Goal: Information Seeking & Learning: Learn about a topic

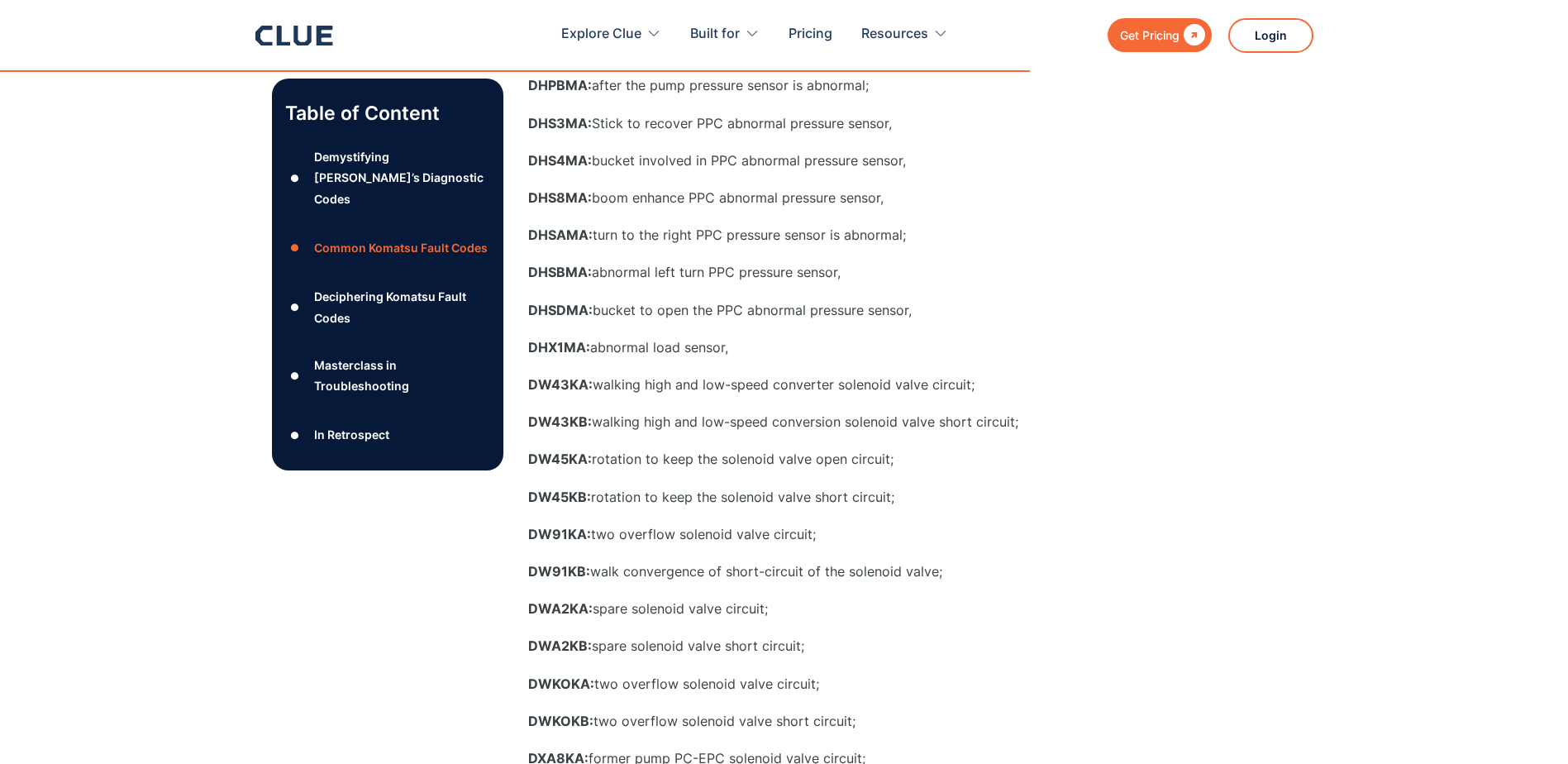
scroll to position [3969, 0]
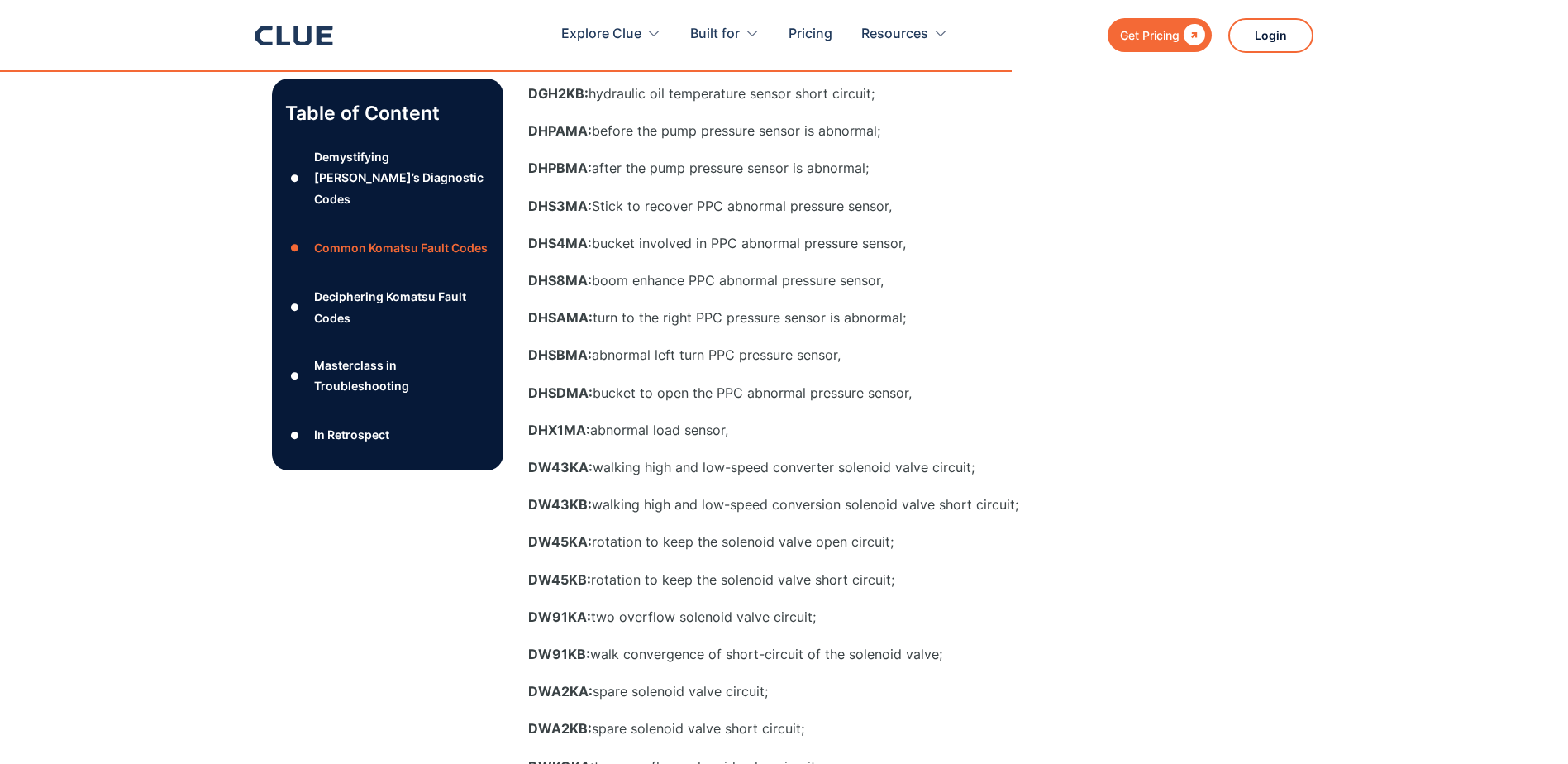
drag, startPoint x: 596, startPoint y: 203, endPoint x: 956, endPoint y: 205, distance: 360.0
click at [956, 205] on p "DHS3MA: Stick to recover PPC abnormal pressure sensor," at bounding box center [858, 206] width 661 height 21
copy p "Stick to recover PPC abnormal pressure sensor,"
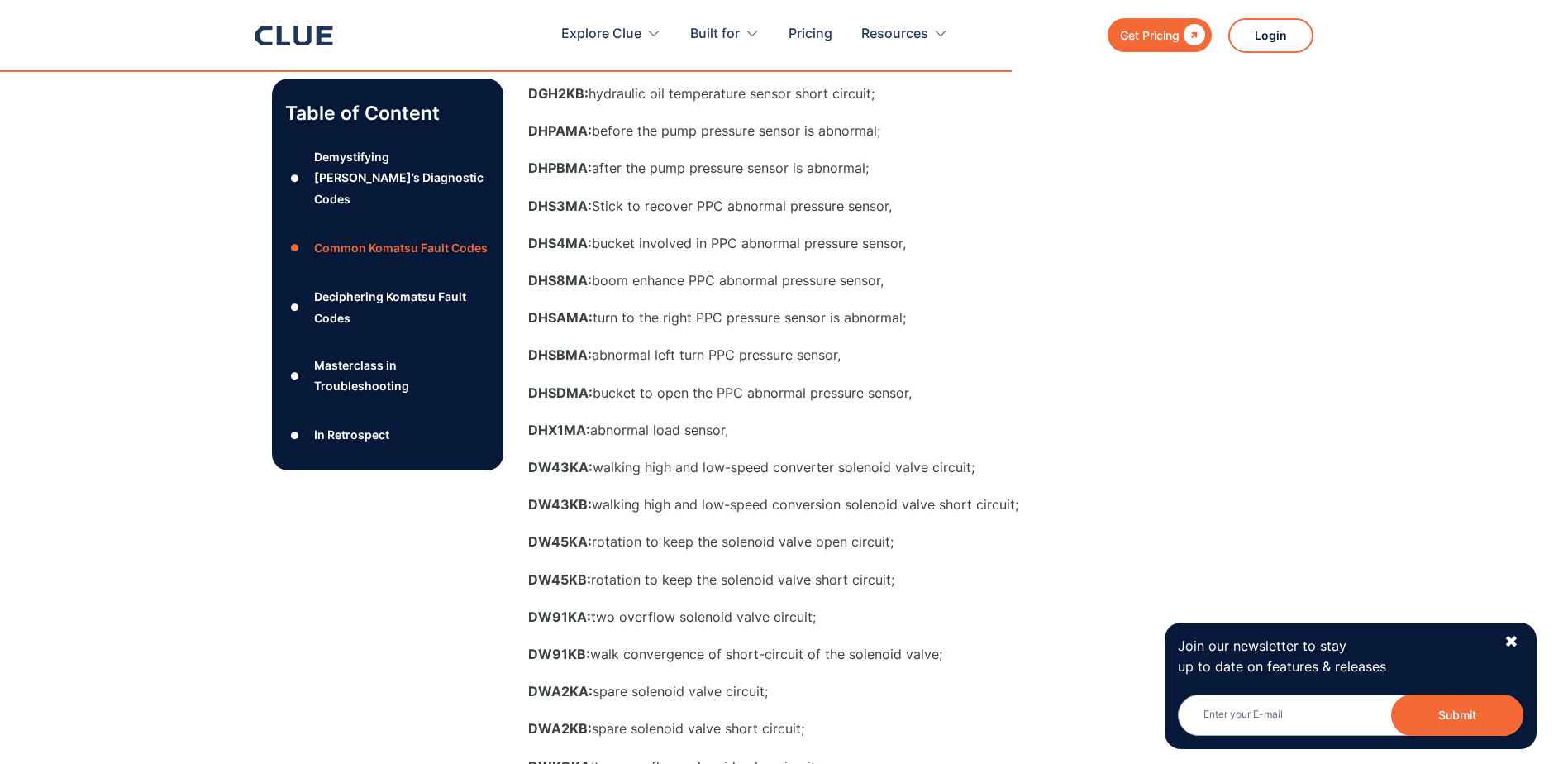
drag, startPoint x: 596, startPoint y: 204, endPoint x: 616, endPoint y: 218, distance: 24.4
drag, startPoint x: 616, startPoint y: 218, endPoint x: 636, endPoint y: 226, distance: 21.5
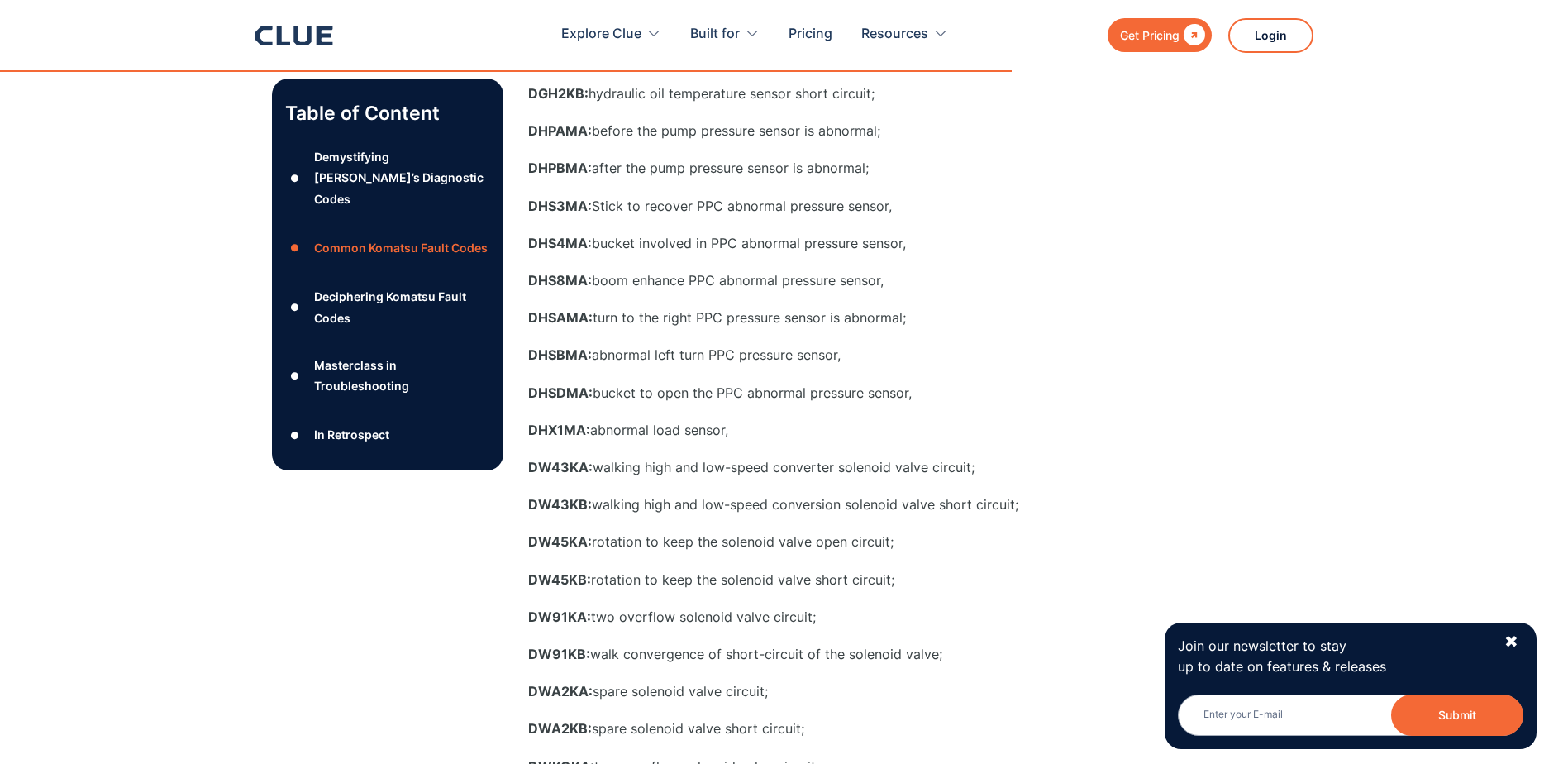
click at [559, 207] on strong "DHS3MA:" at bounding box center [559, 205] width 63 height 16
click at [421, 161] on div "Demystifying [PERSON_NAME]’s Diagnostic Codes" at bounding box center [401, 178] width 175 height 62
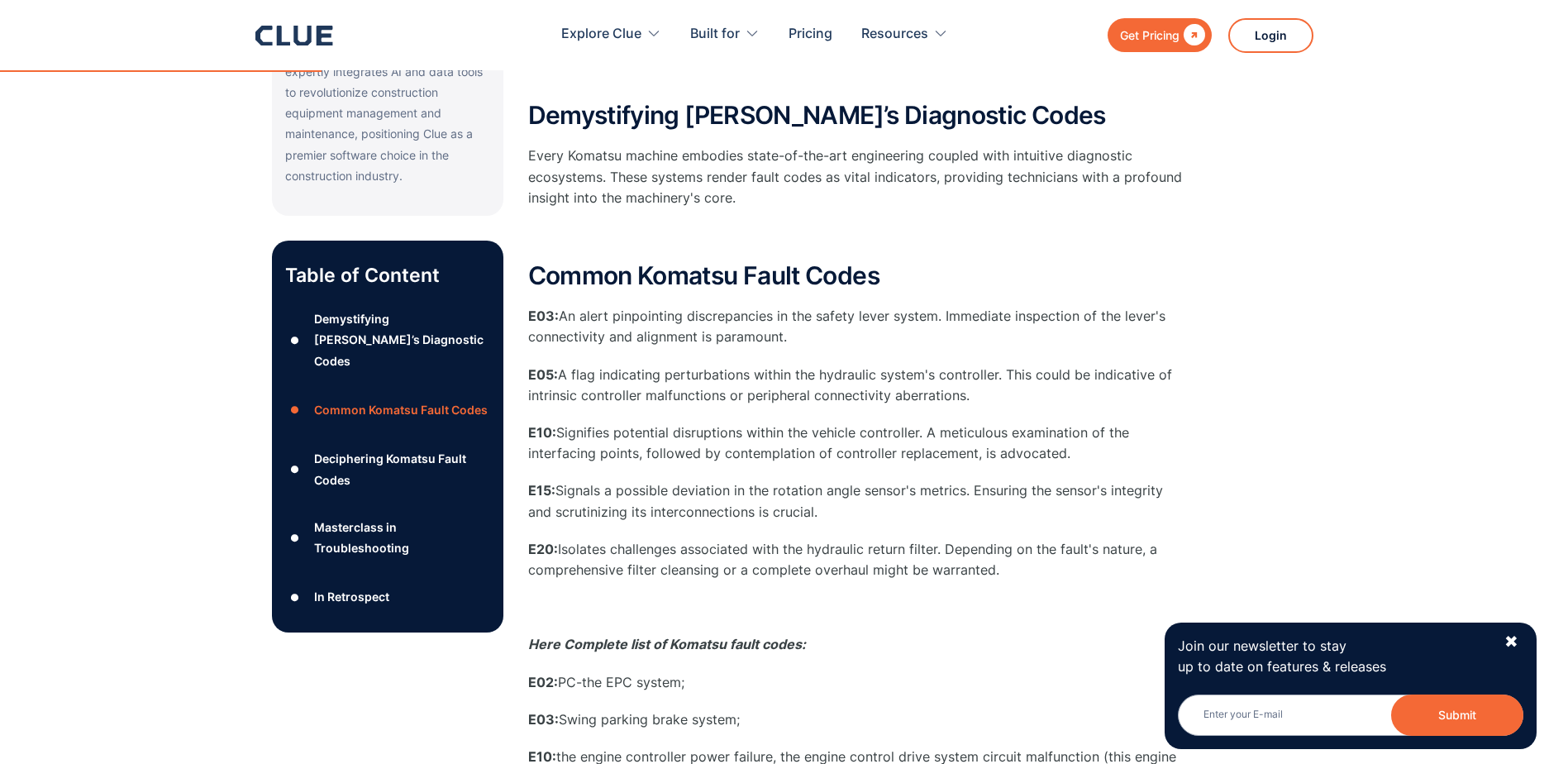
scroll to position [606, 0]
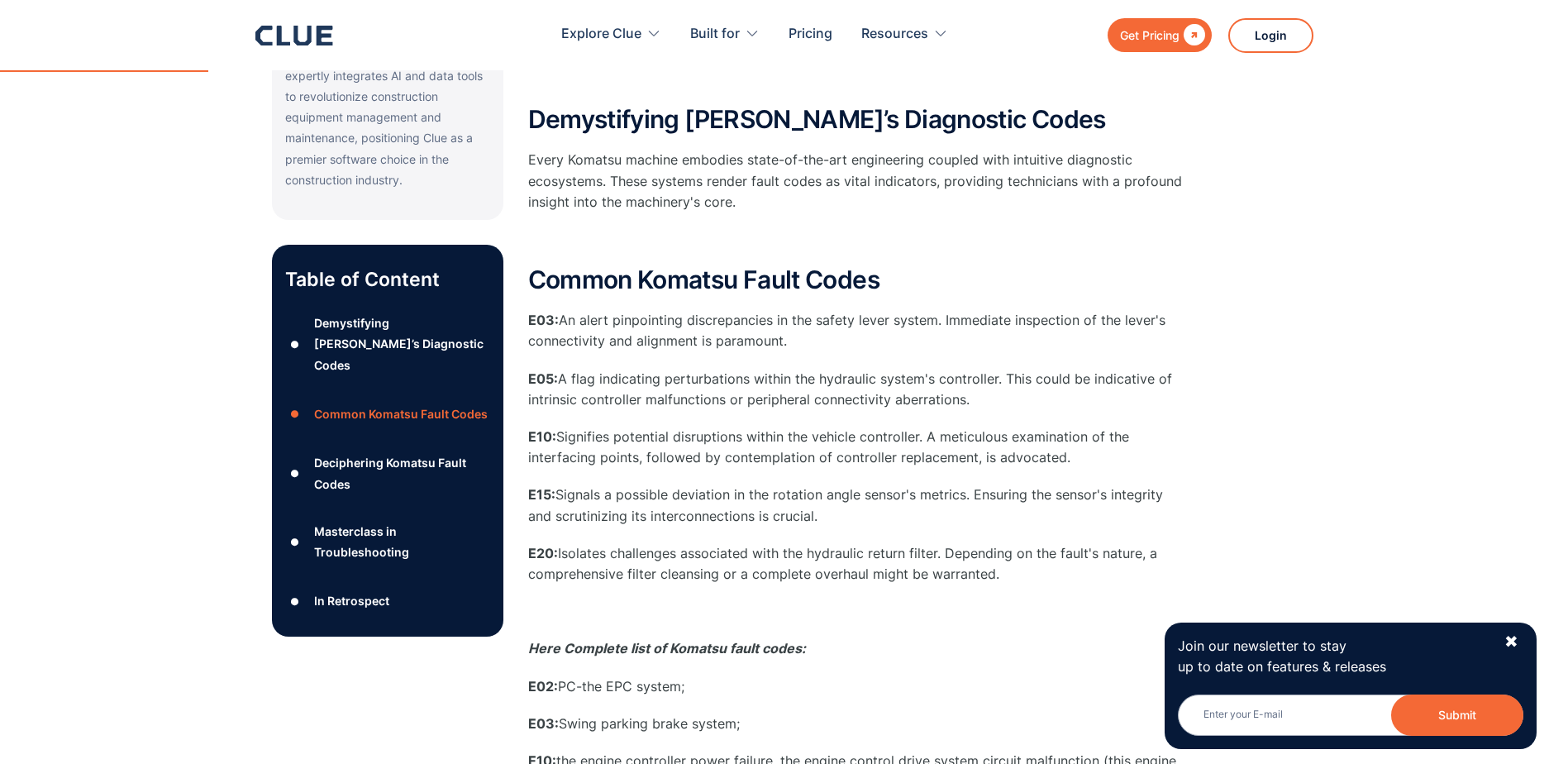
click at [381, 312] on div "Demystifying [PERSON_NAME]’s Diagnostic Codes" at bounding box center [401, 344] width 175 height 62
click at [300, 331] on div "●" at bounding box center [294, 344] width 20 height 25
click at [336, 312] on div "Demystifying [PERSON_NAME]’s Diagnostic Codes" at bounding box center [401, 344] width 175 height 62
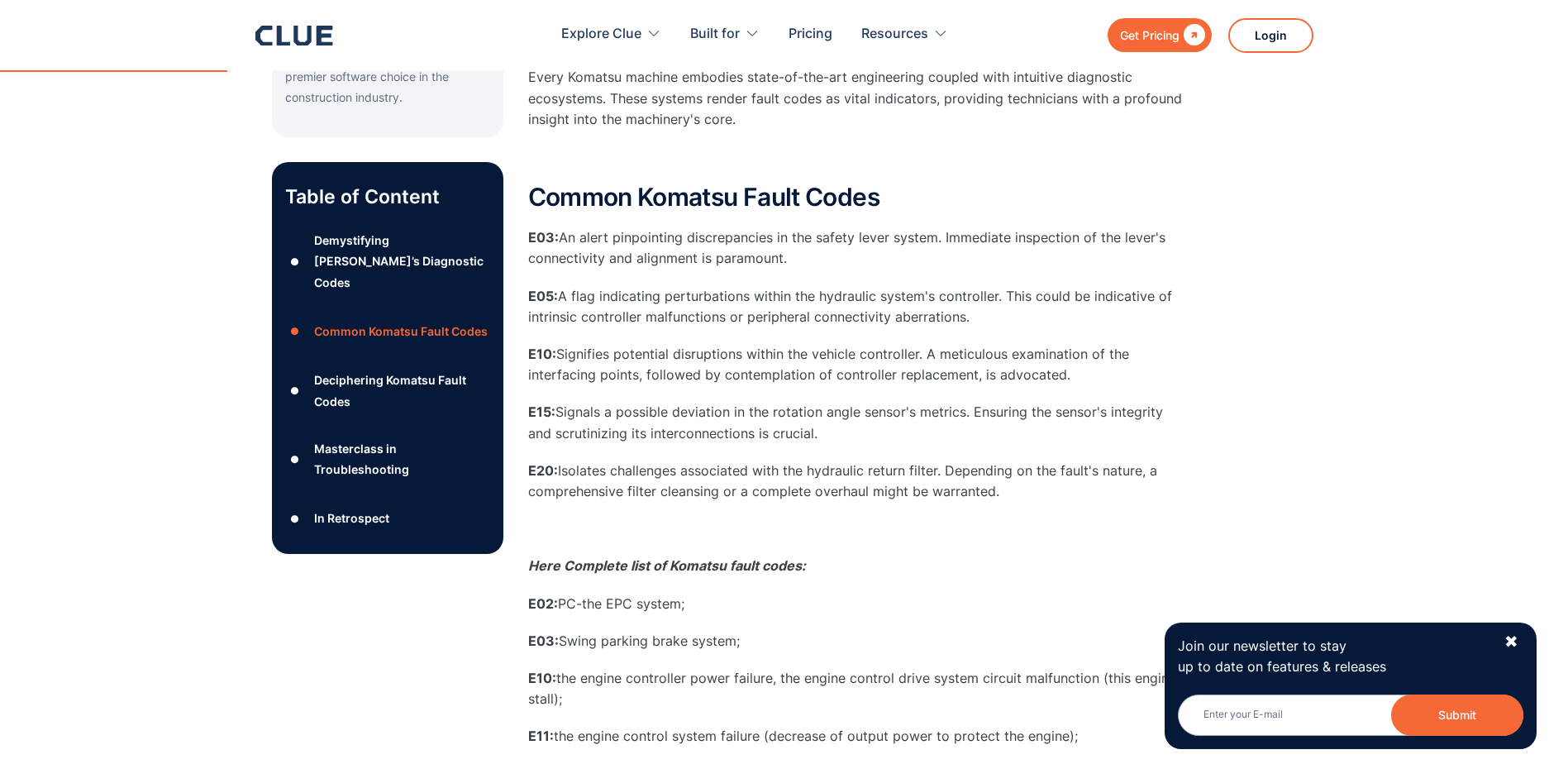
click at [341, 369] on div "Deciphering Komatsu Fault Codes" at bounding box center [401, 390] width 175 height 42
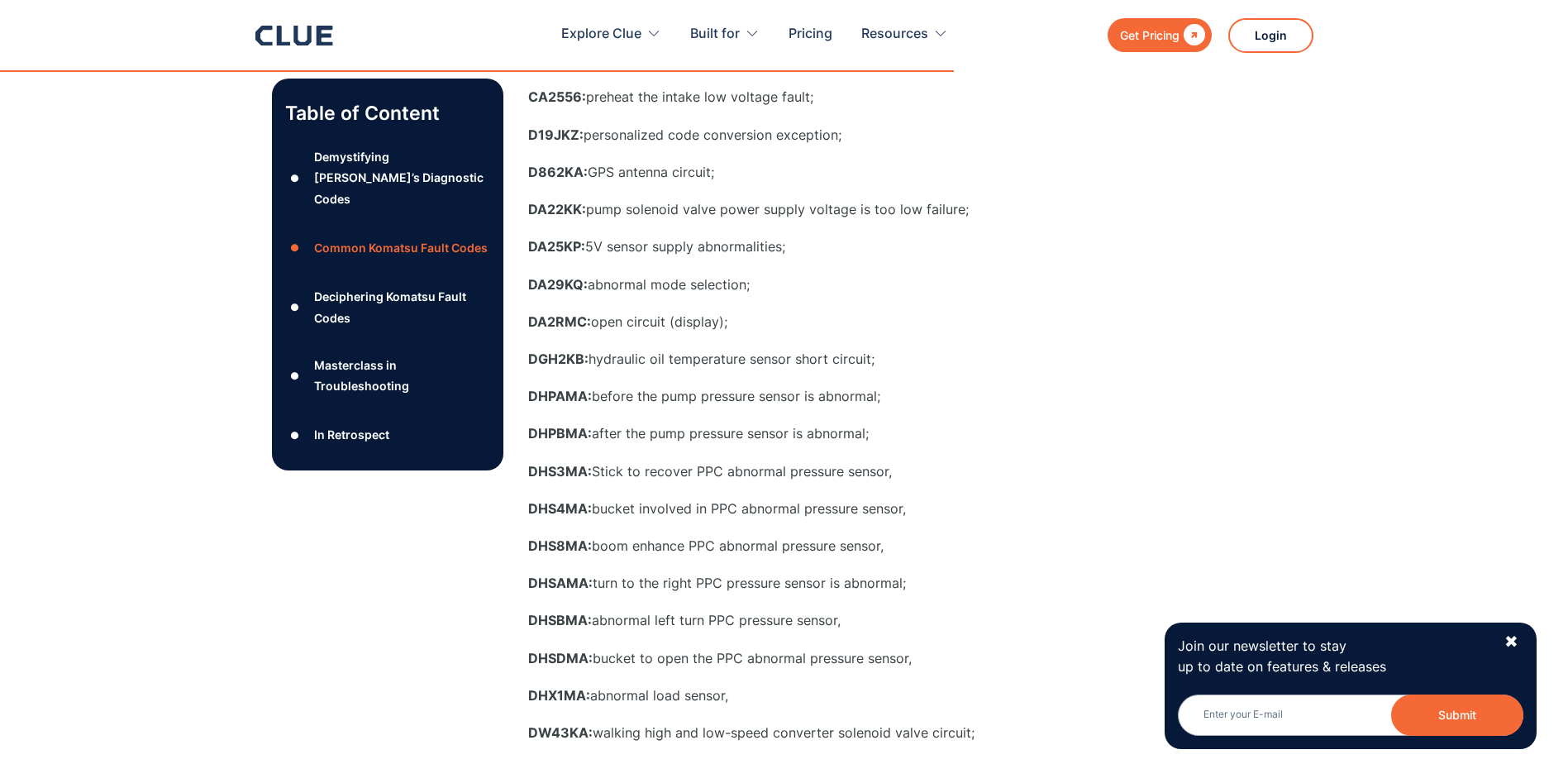
scroll to position [3758, 0]
